Goal: Find specific page/section: Find specific page/section

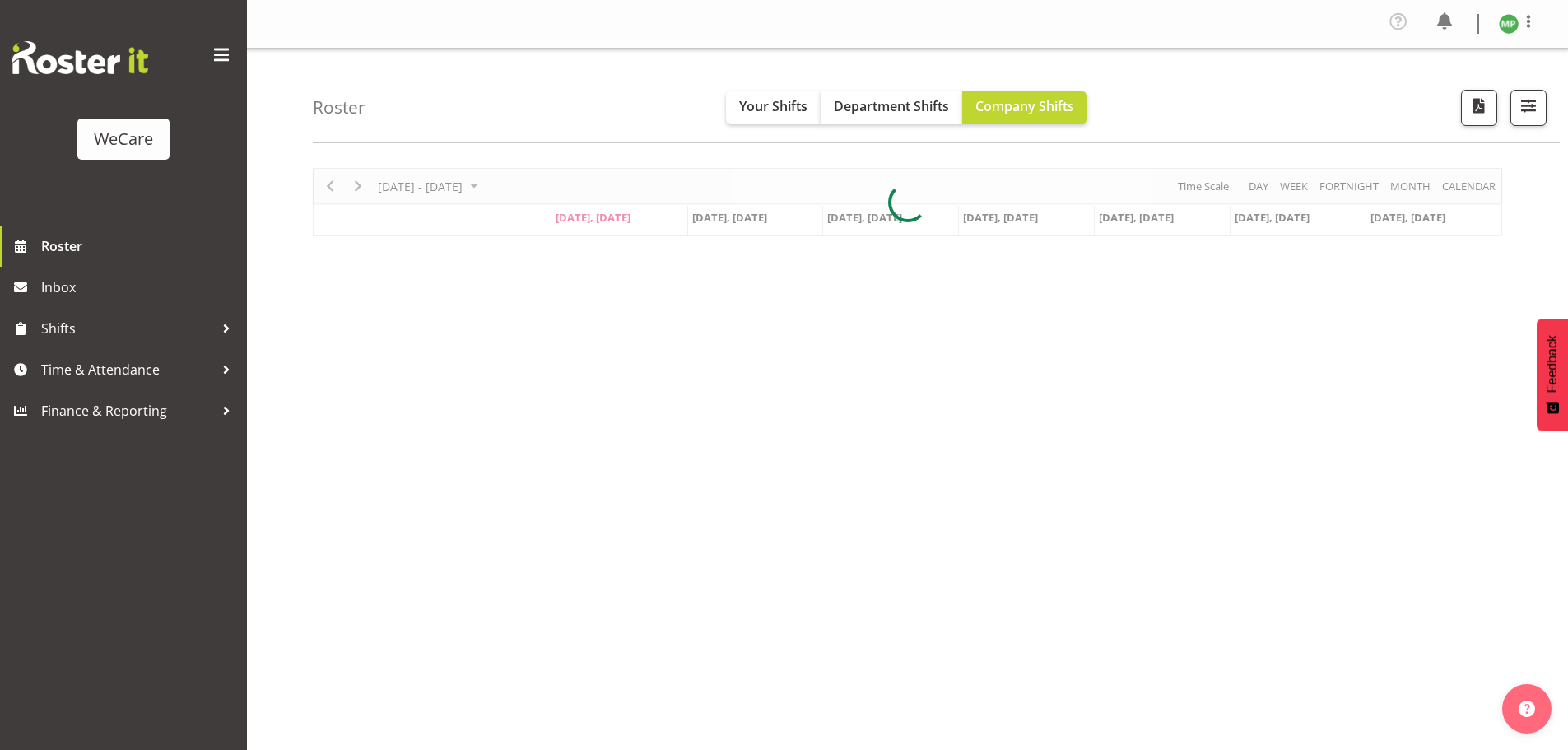
select select "location"
drag, startPoint x: 1529, startPoint y: 106, endPoint x: 1519, endPoint y: 121, distance: 18.0
click at [1529, 105] on span "button" at bounding box center [1529, 105] width 21 height 21
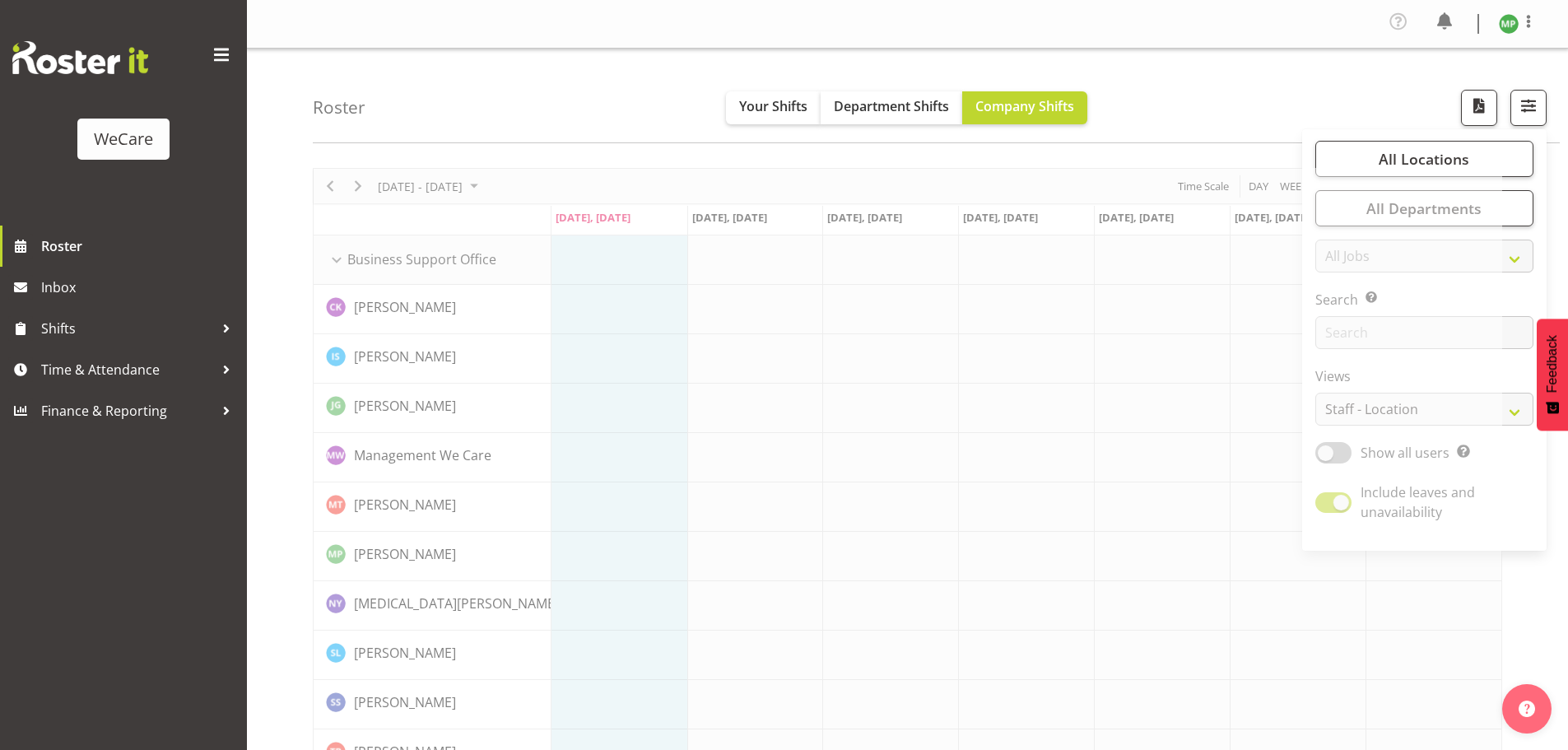
click at [1535, 96] on span "button" at bounding box center [1529, 105] width 21 height 21
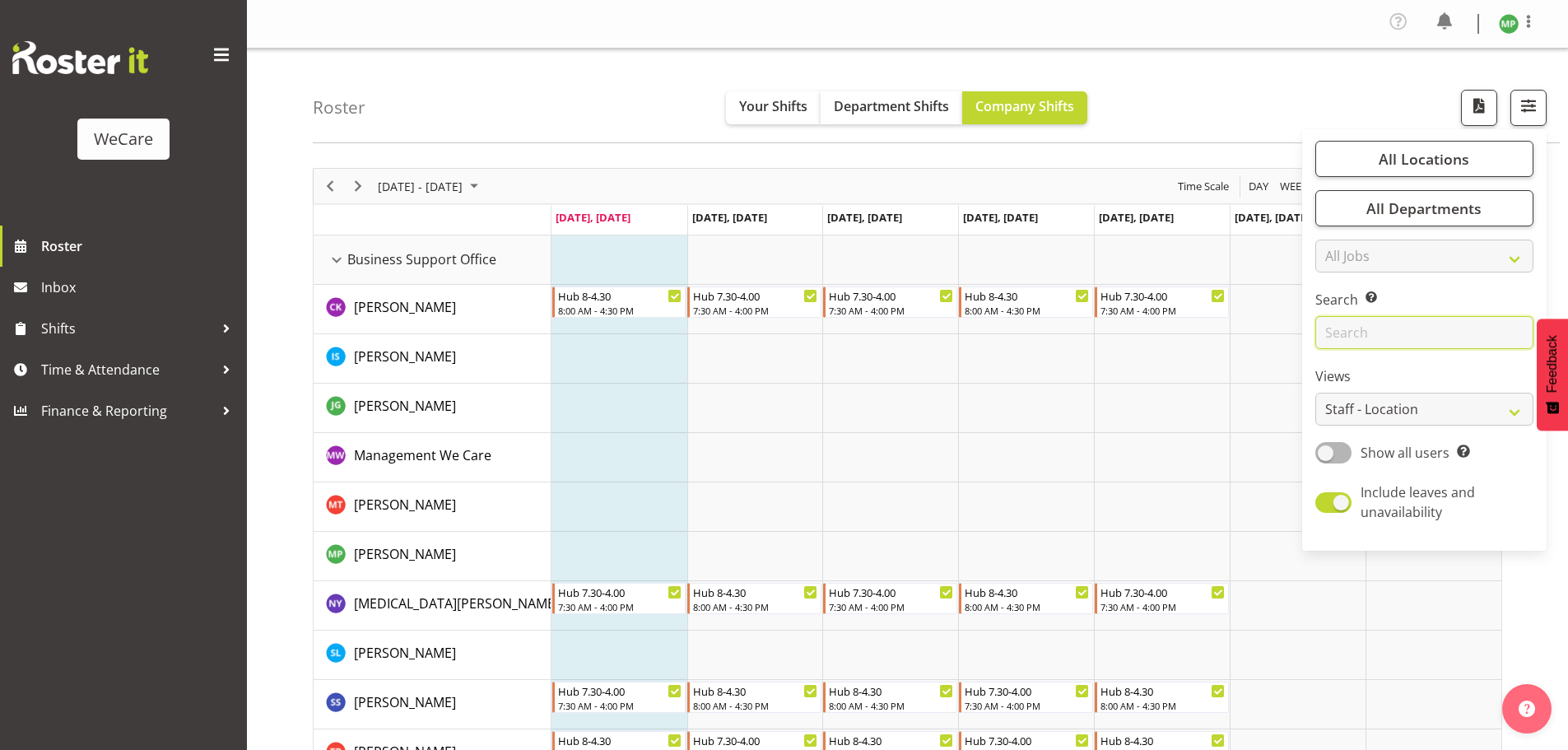
click at [1348, 327] on input "text" at bounding box center [1424, 332] width 218 height 33
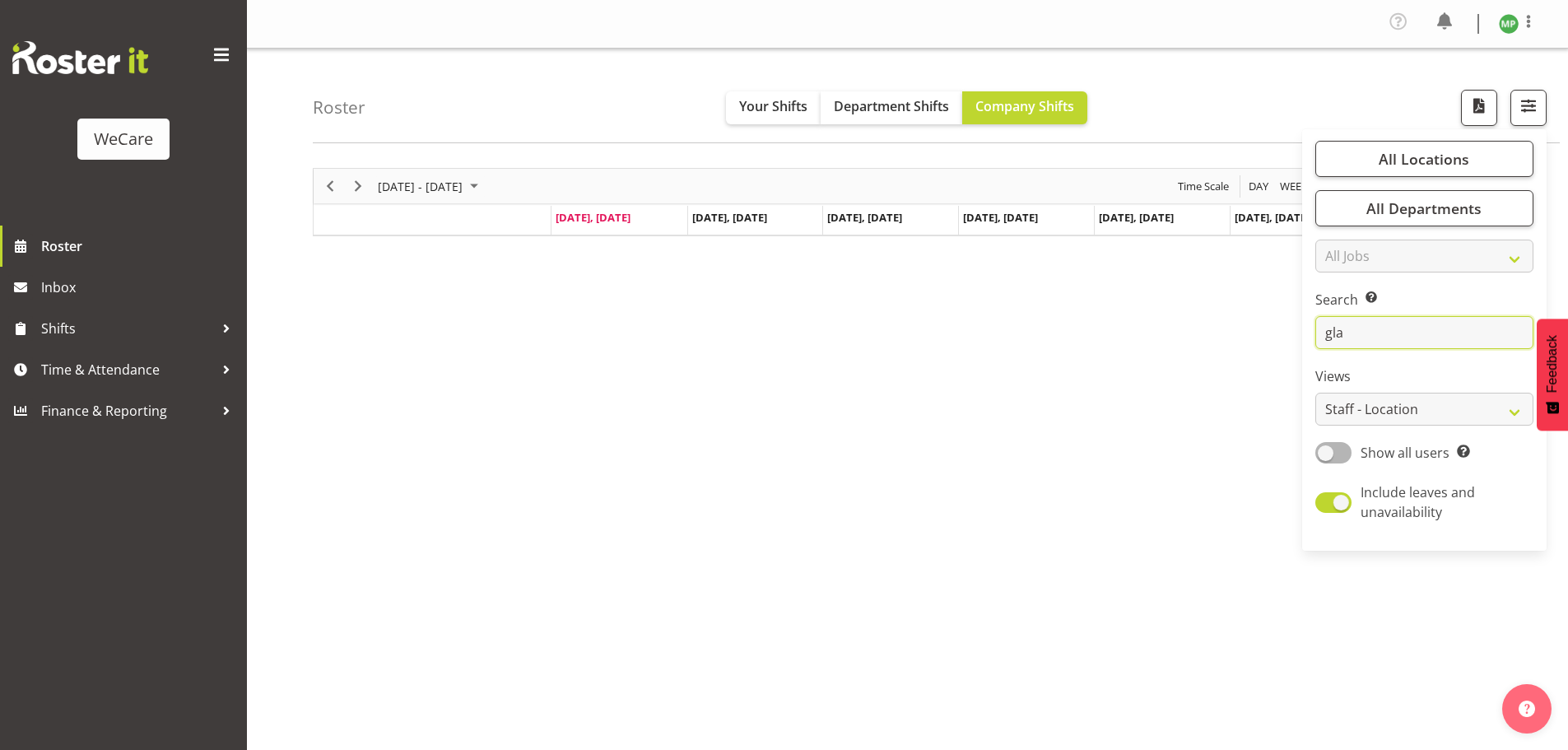
type input "gla"
click at [1108, 433] on div "[DATE] - [DATE] [DATE] Day Week Fortnight Month calendar Month Agenda Time Scal…" at bounding box center [941, 485] width 1256 height 658
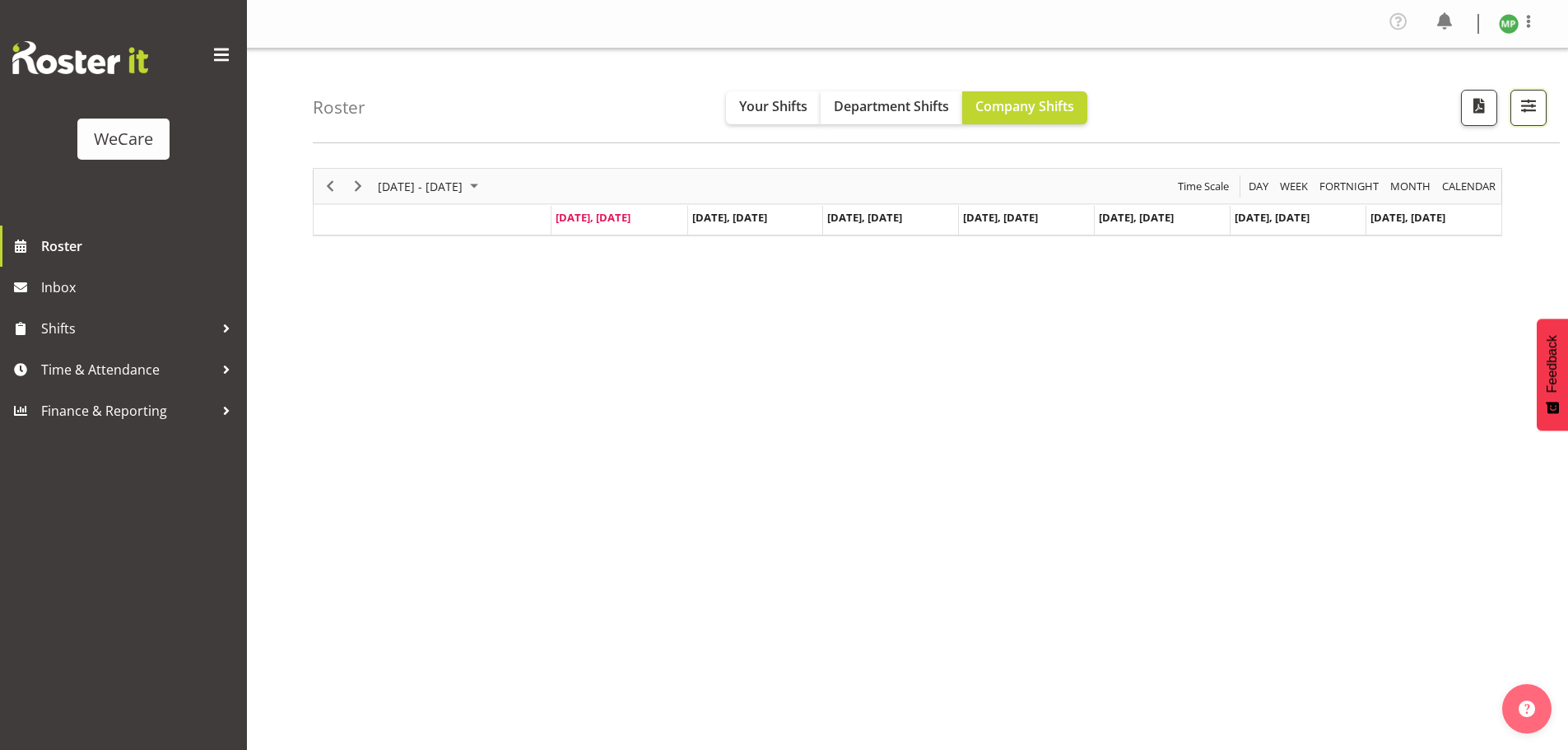
drag, startPoint x: 1518, startPoint y: 103, endPoint x: 1504, endPoint y: 132, distance: 32.2
click at [1519, 103] on span "button" at bounding box center [1529, 105] width 21 height 21
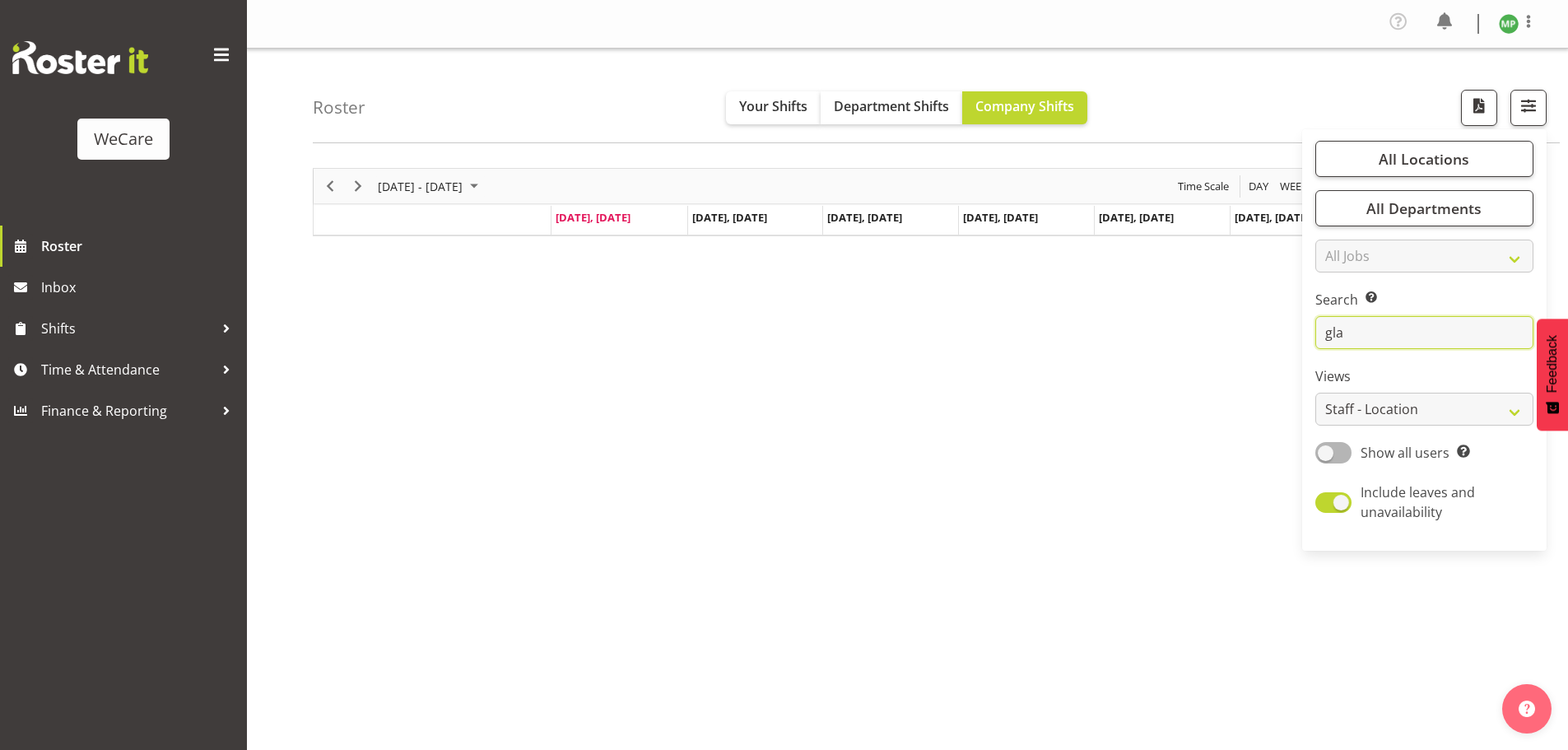
drag, startPoint x: 1350, startPoint y: 333, endPoint x: 1275, endPoint y: 327, distance: 75.2
click at [1276, 328] on div "Roster Your Shifts Department Shifts Company Shifts All Locations Clear Busines…" at bounding box center [907, 431] width 1321 height 765
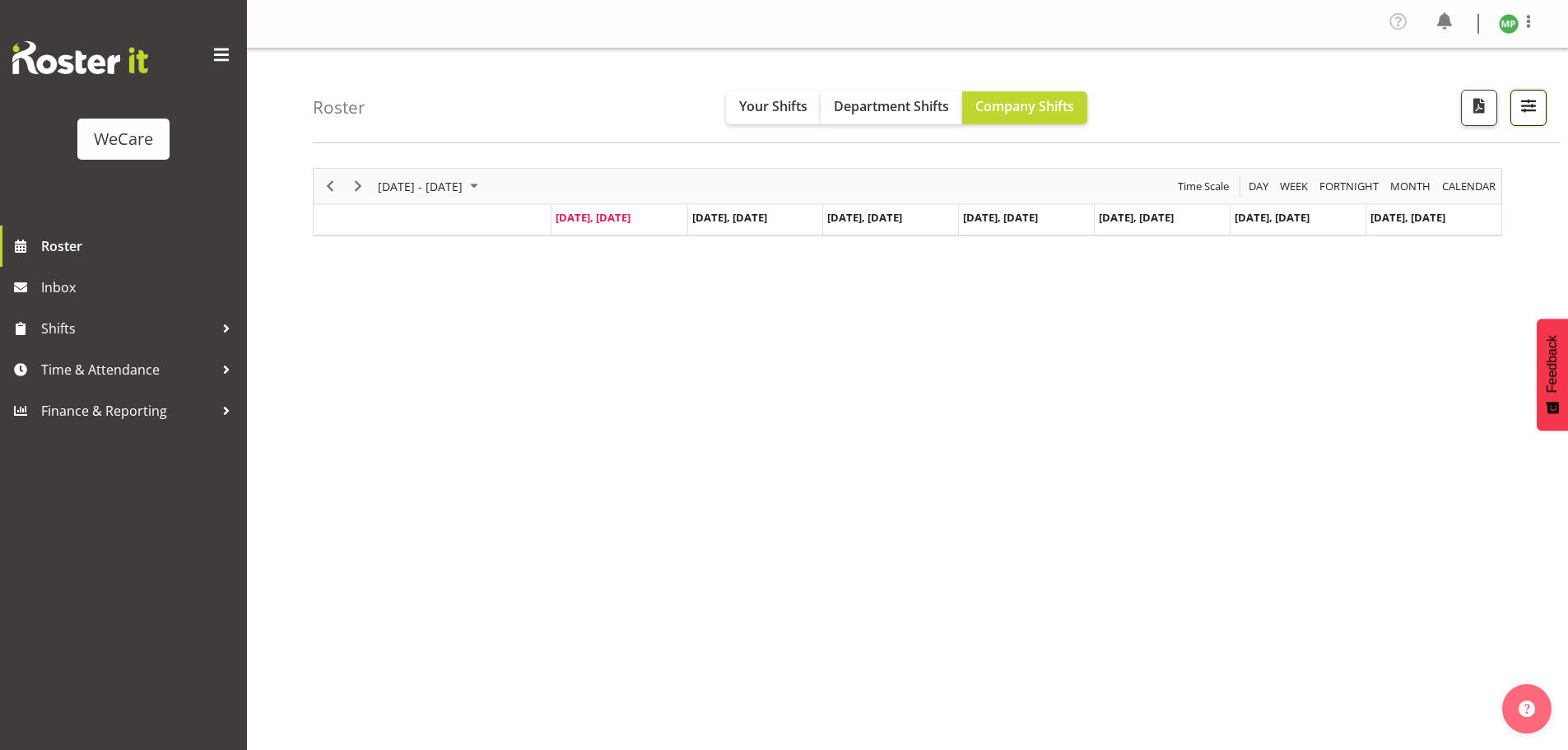
click at [1527, 116] on span "button" at bounding box center [1529, 105] width 21 height 21
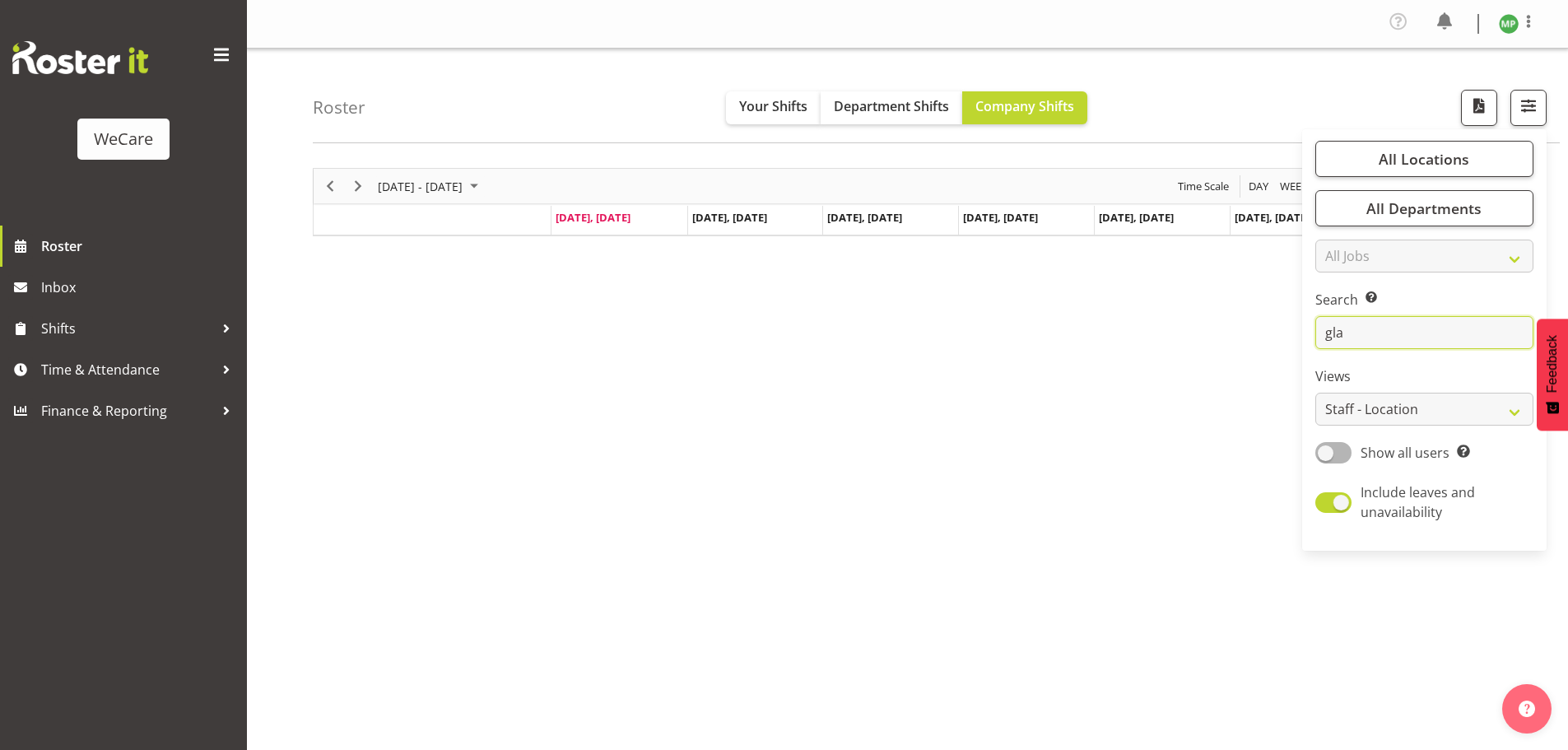
click at [1361, 333] on input "gla" at bounding box center [1424, 332] width 218 height 33
click at [1361, 334] on input "text" at bounding box center [1424, 332] width 218 height 33
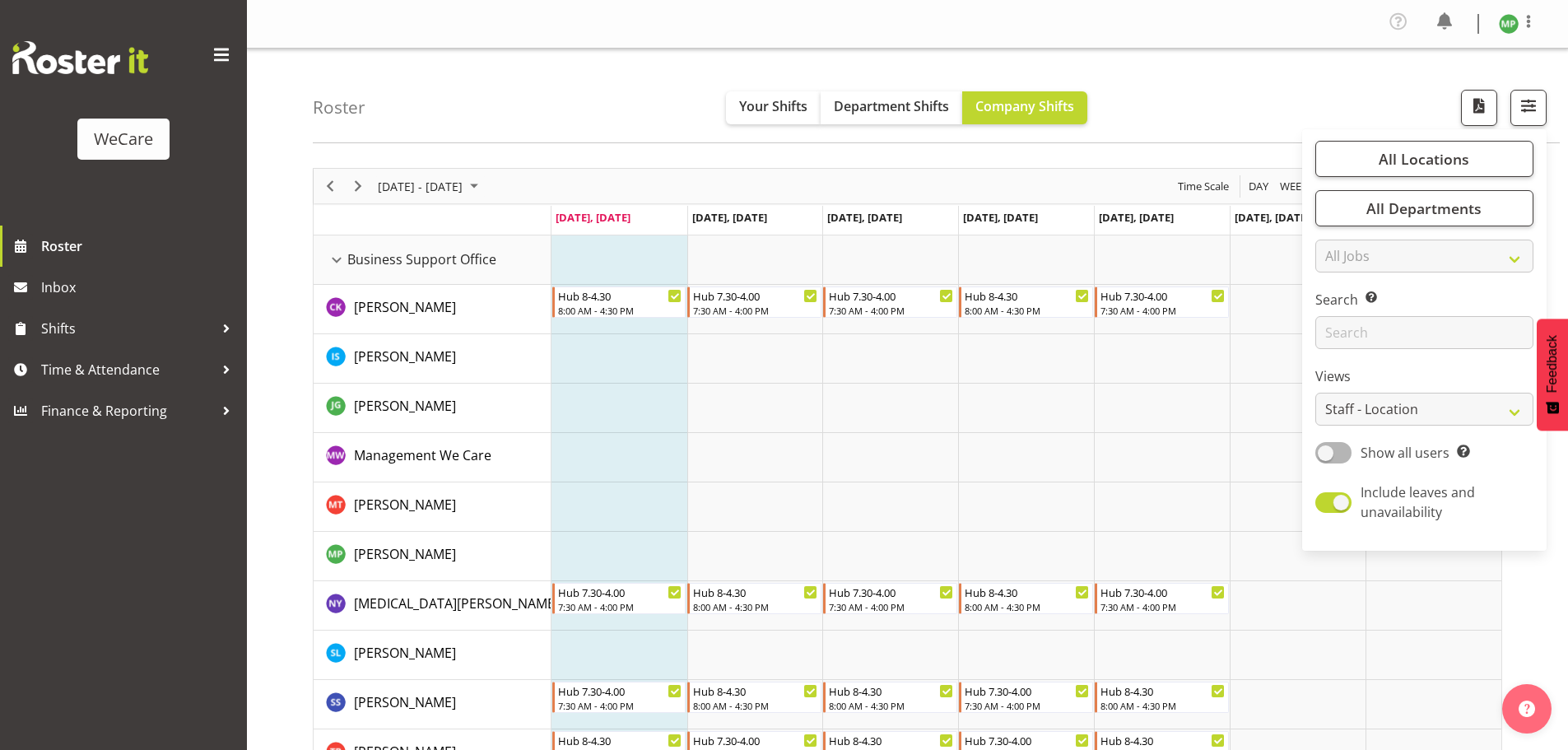
click at [1208, 102] on div "Roster Your Shifts Department Shifts Company Shifts All Locations Clear Busines…" at bounding box center [936, 95] width 1247 height 94
